Goal: Task Accomplishment & Management: Use online tool/utility

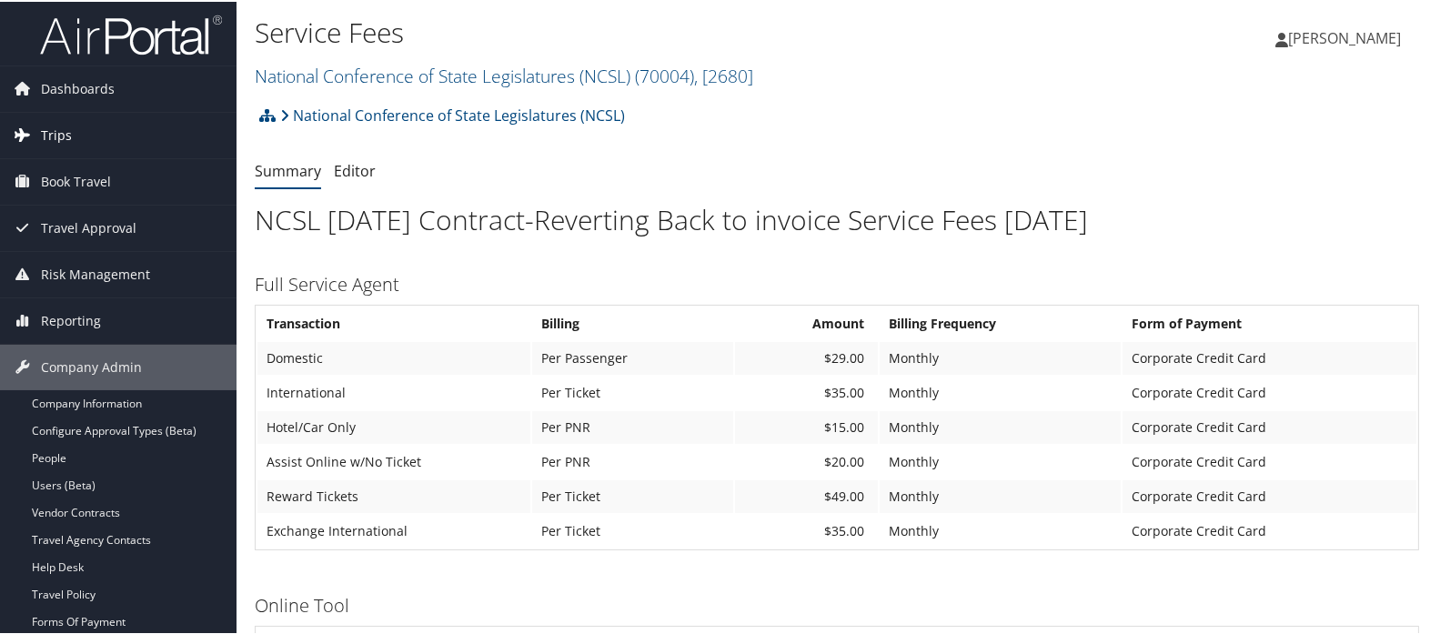
click at [66, 136] on span "Trips" at bounding box center [56, 133] width 31 height 45
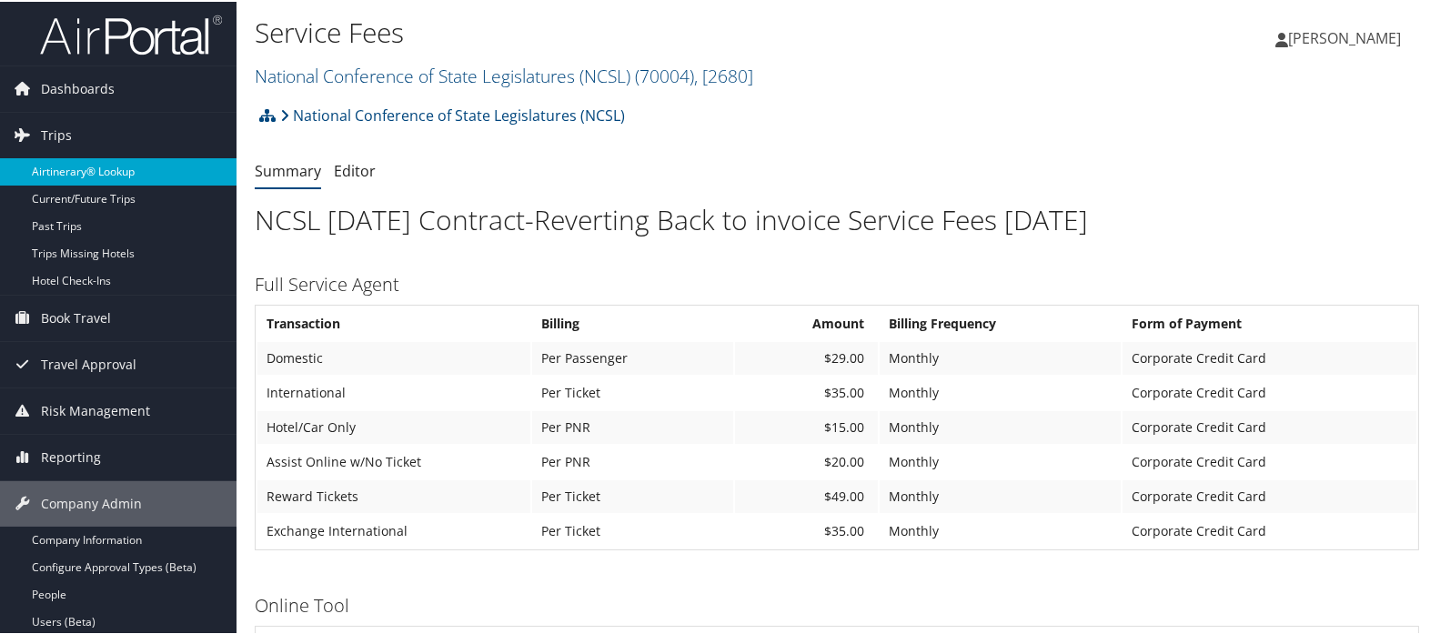
click at [65, 172] on link "Airtinerary® Lookup" at bounding box center [118, 169] width 236 height 27
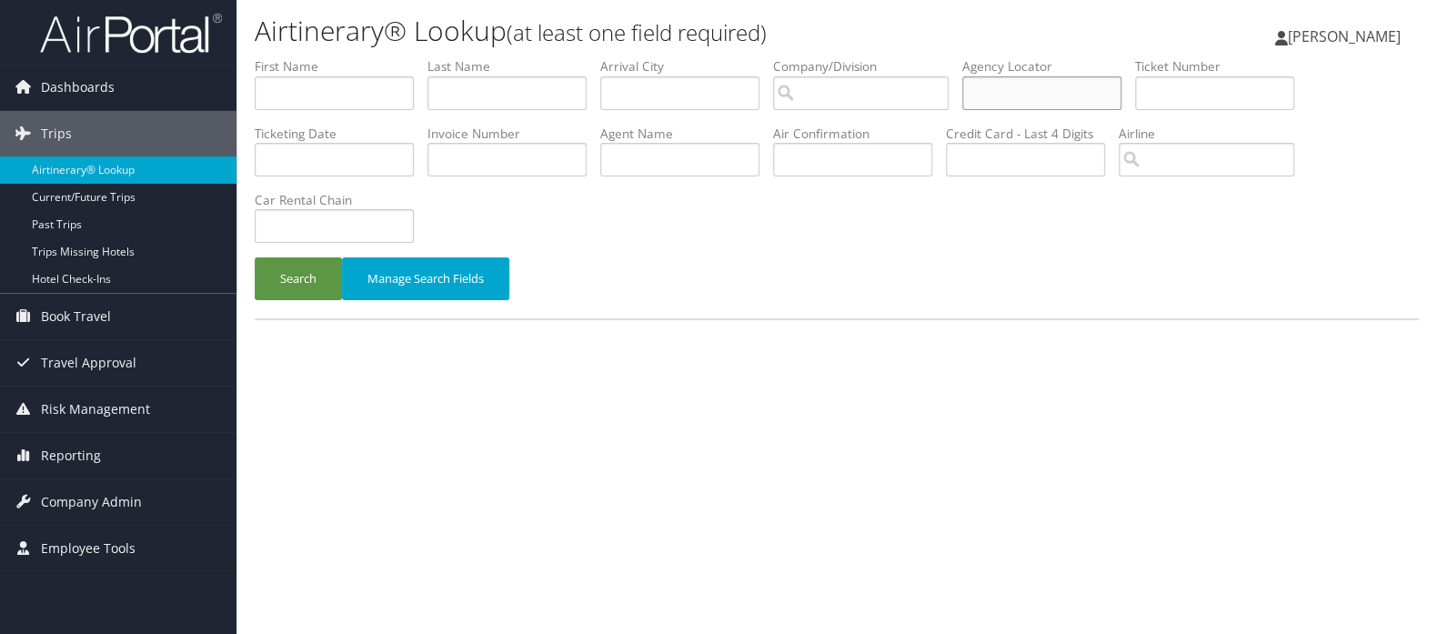
click at [1027, 105] on input "text" at bounding box center [1041, 93] width 159 height 34
paste input "DMZ7V3"
click at [298, 287] on button "Search" at bounding box center [298, 278] width 87 height 43
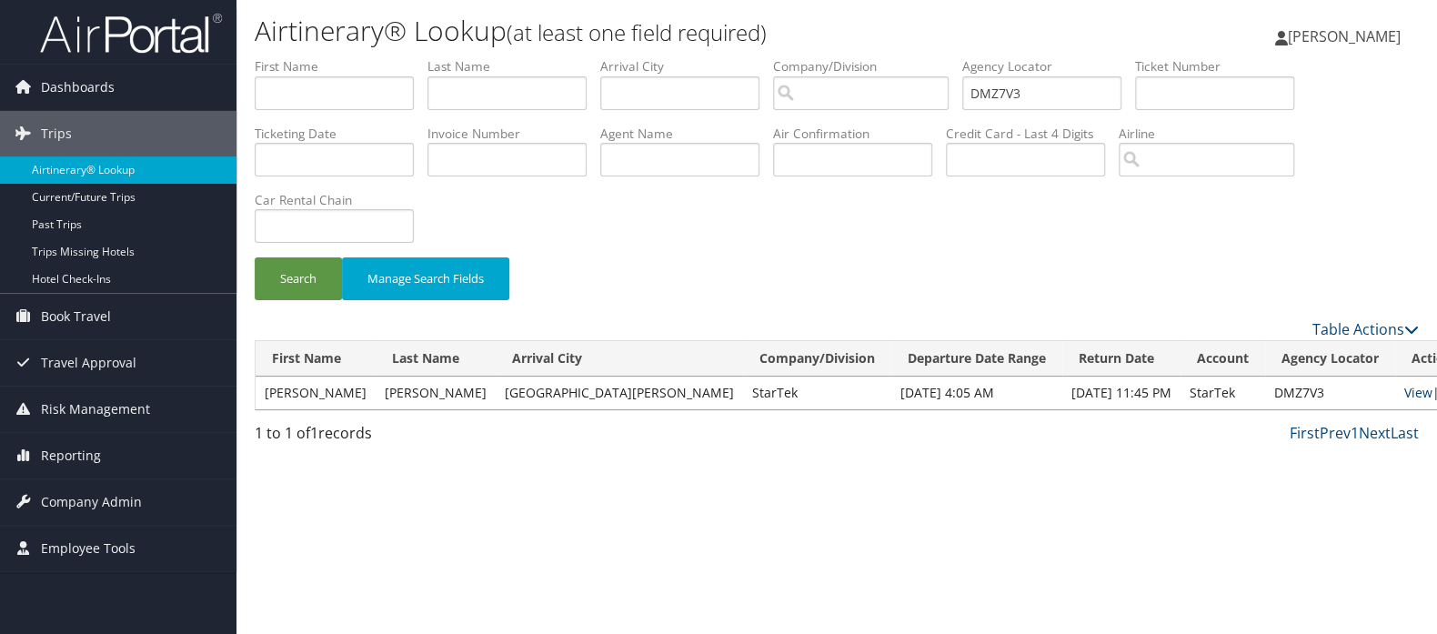
click at [1404, 395] on link "View" at bounding box center [1418, 392] width 28 height 17
drag, startPoint x: 1041, startPoint y: 92, endPoint x: 955, endPoint y: 106, distance: 87.5
click at [955, 57] on ul "First Name Last Name Departure City Arrival City Company/Division Airport/City …" at bounding box center [837, 57] width 1164 height 0
paste input "R1V"
type input "DMZR1V"
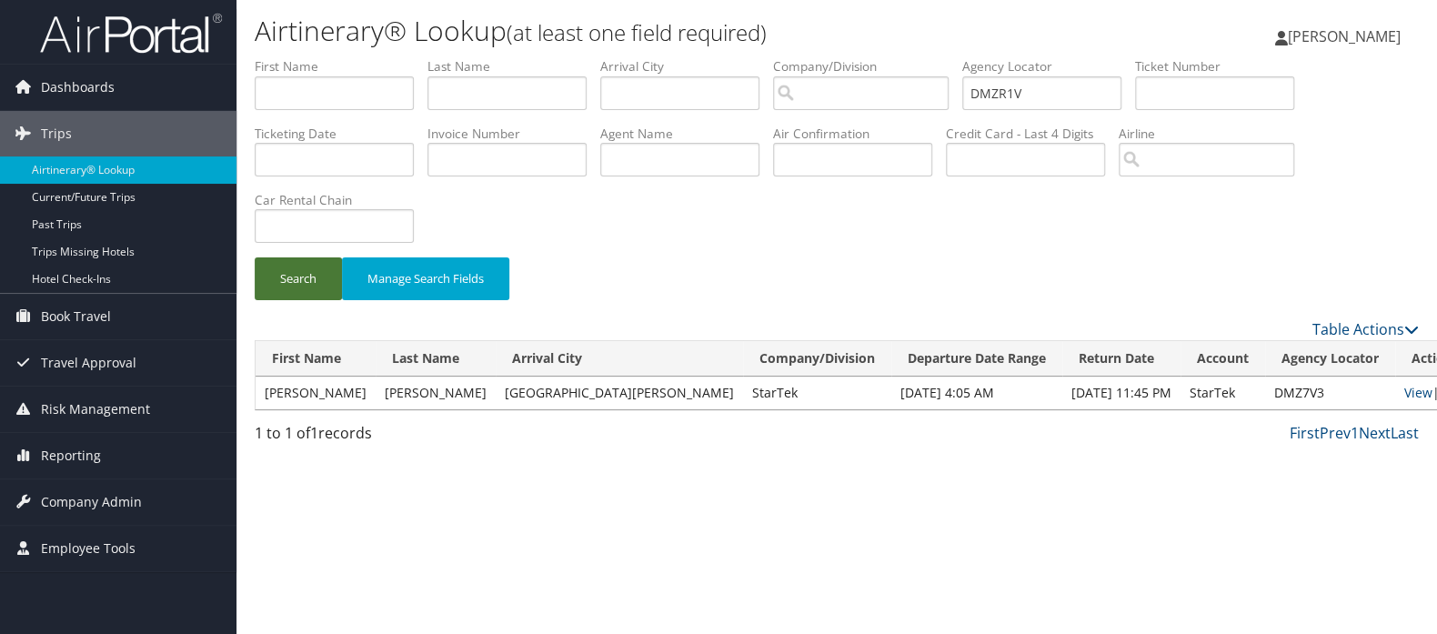
click at [289, 290] on button "Search" at bounding box center [298, 278] width 87 height 43
click at [1404, 392] on link "View" at bounding box center [1418, 392] width 28 height 17
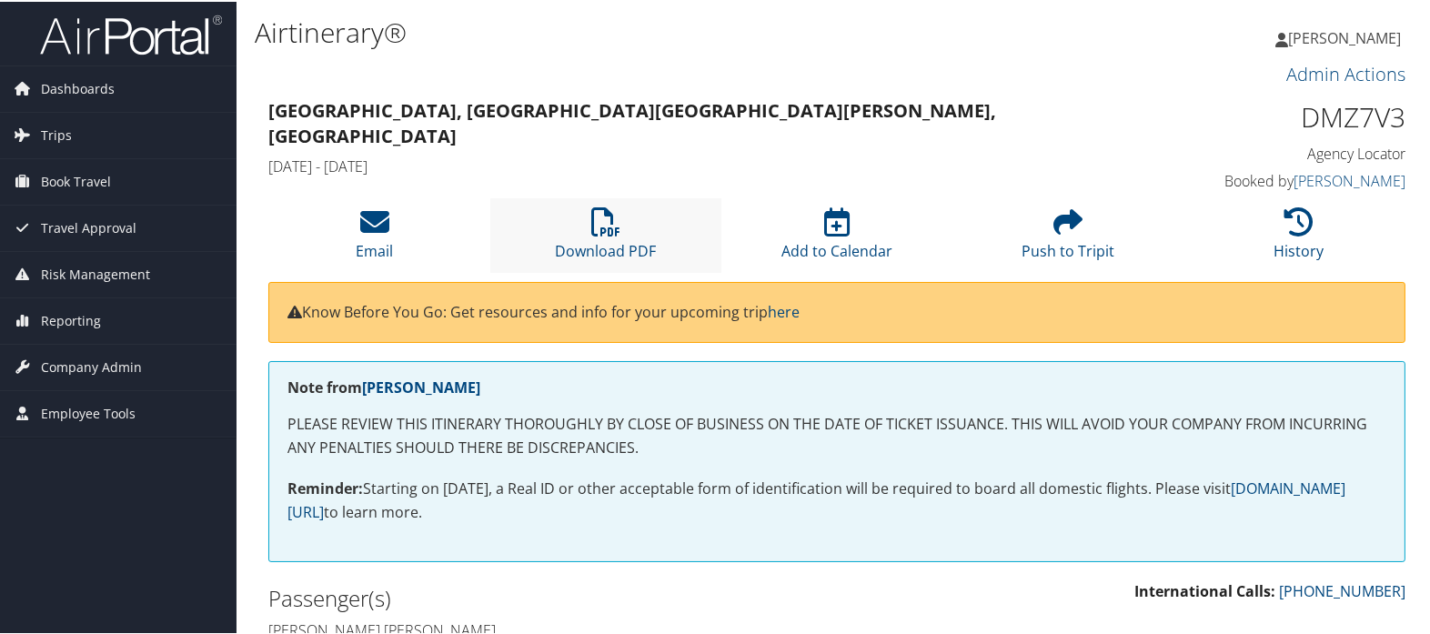
click at [574, 218] on li "Download PDF" at bounding box center [605, 233] width 231 height 74
click at [591, 229] on icon at bounding box center [605, 220] width 29 height 29
